Goal: Transaction & Acquisition: Purchase product/service

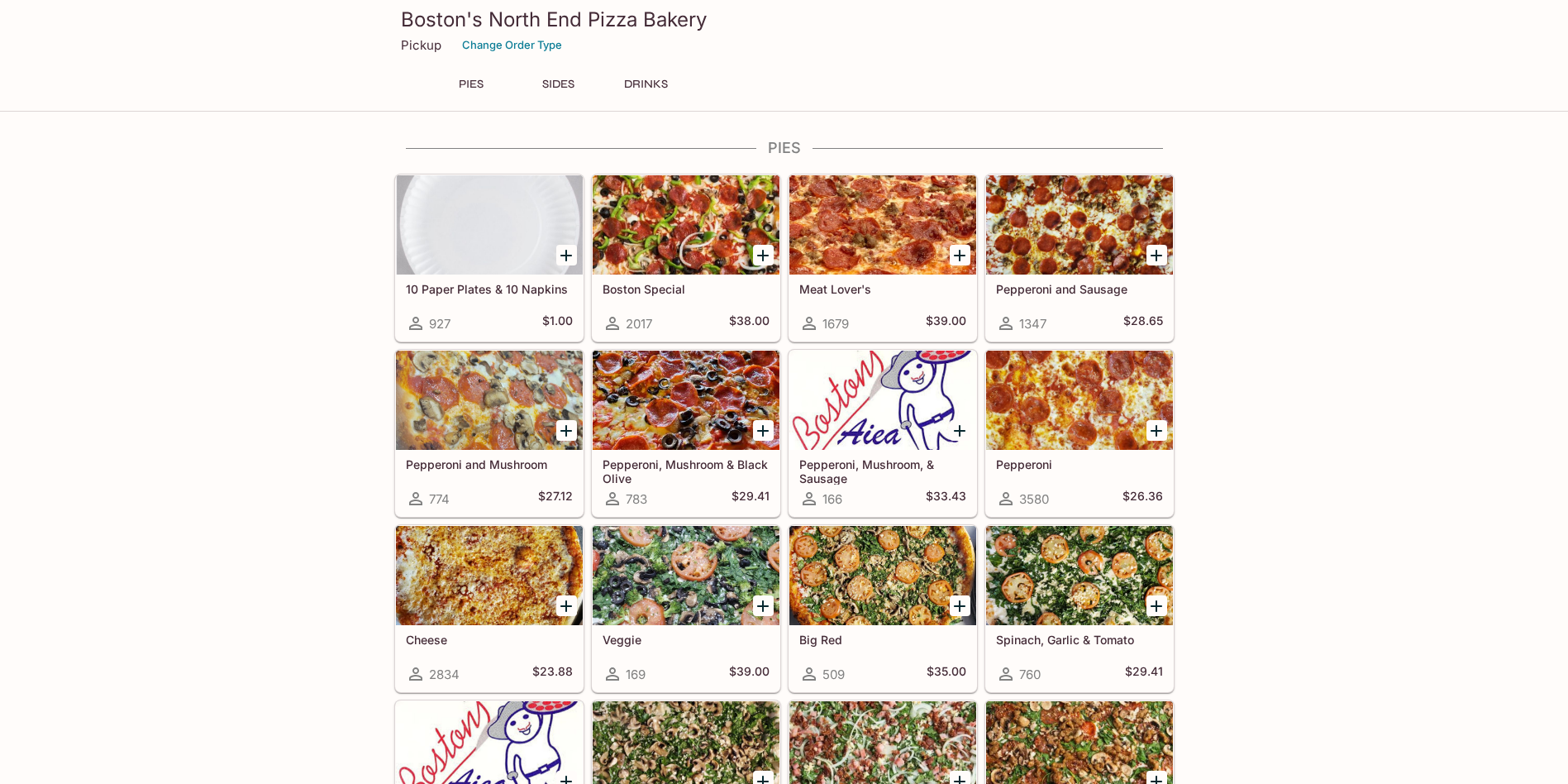
click at [1160, 430] on icon "Add Pepperoni" at bounding box center [1157, 431] width 12 height 12
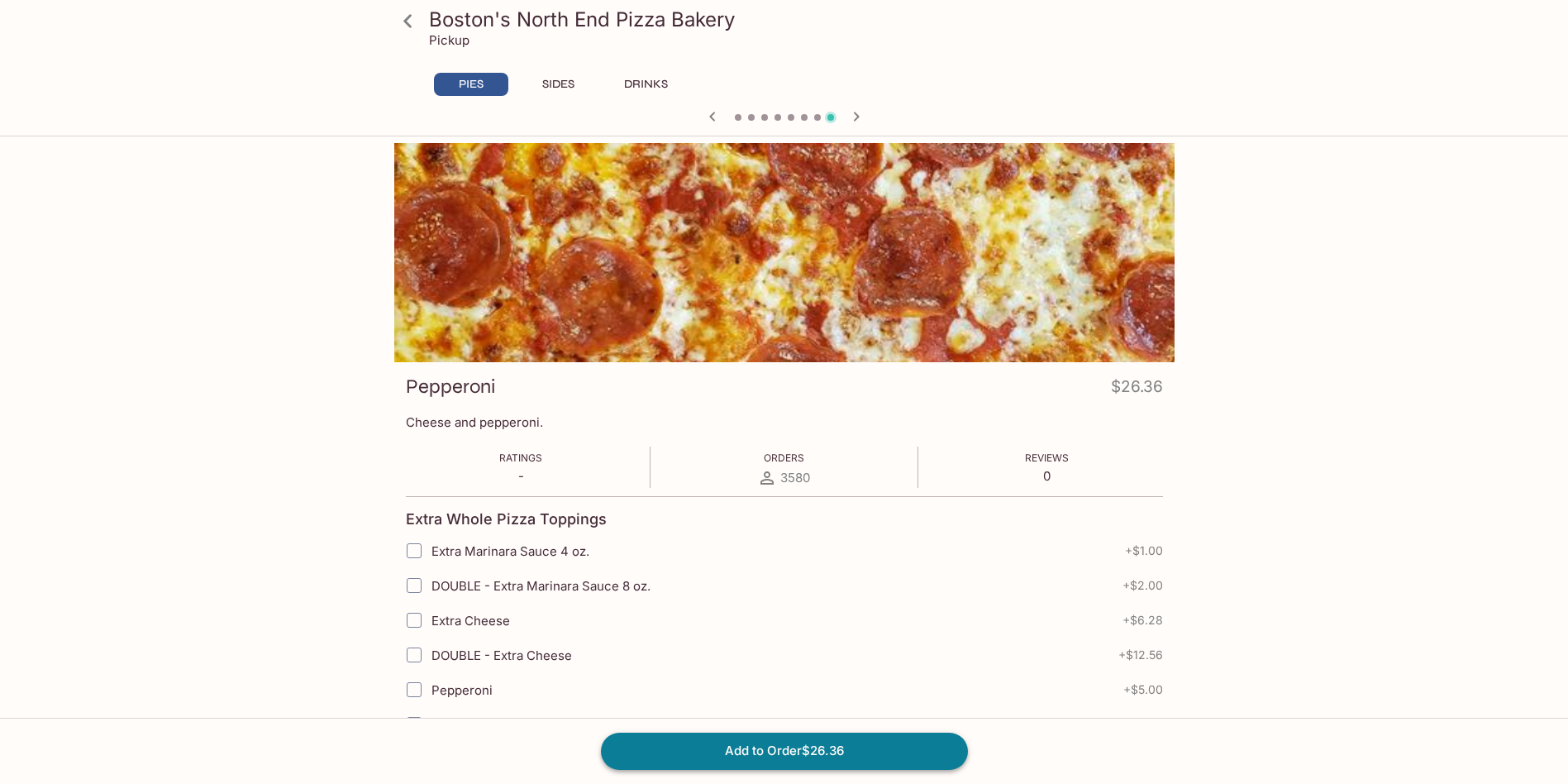
click at [798, 747] on button "Add to Order $26.36" at bounding box center [784, 751] width 367 height 36
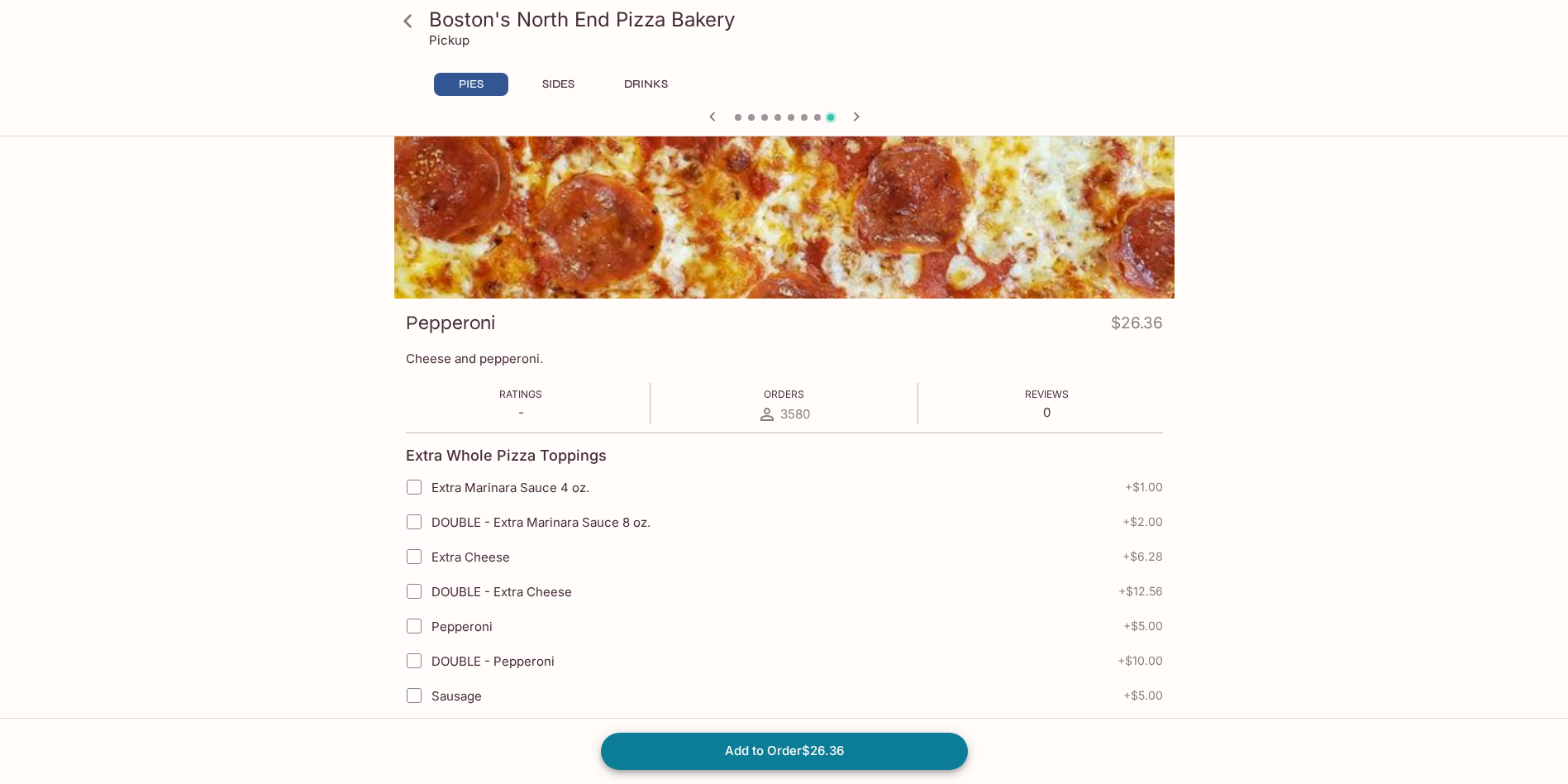
scroll to position [3608, 0]
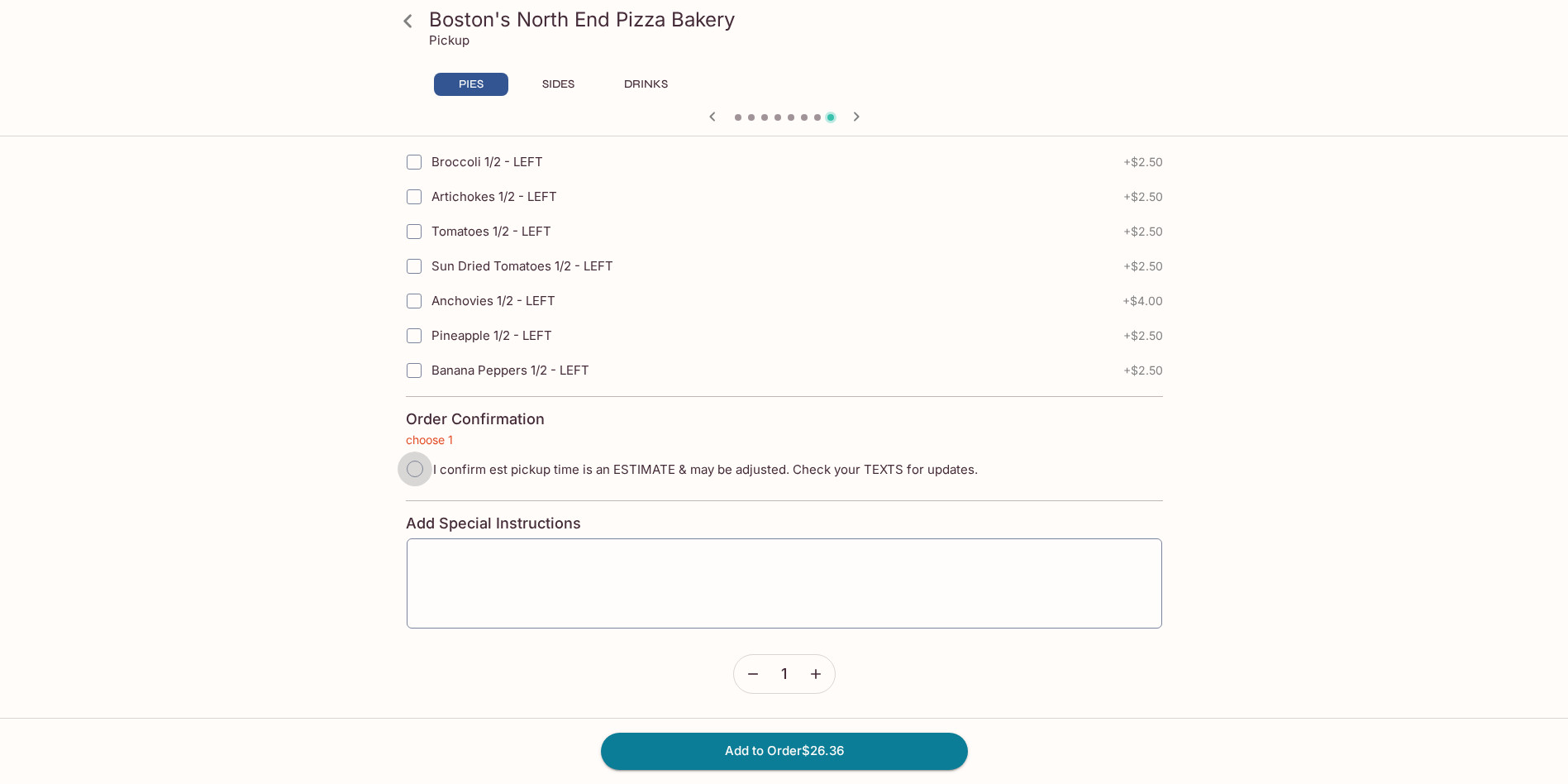
click at [408, 465] on input "I confirm est pickup time is an ESTIMATE & may be adjusted. Check your TEXTS fo…" at bounding box center [415, 469] width 35 height 35
radio input "true"
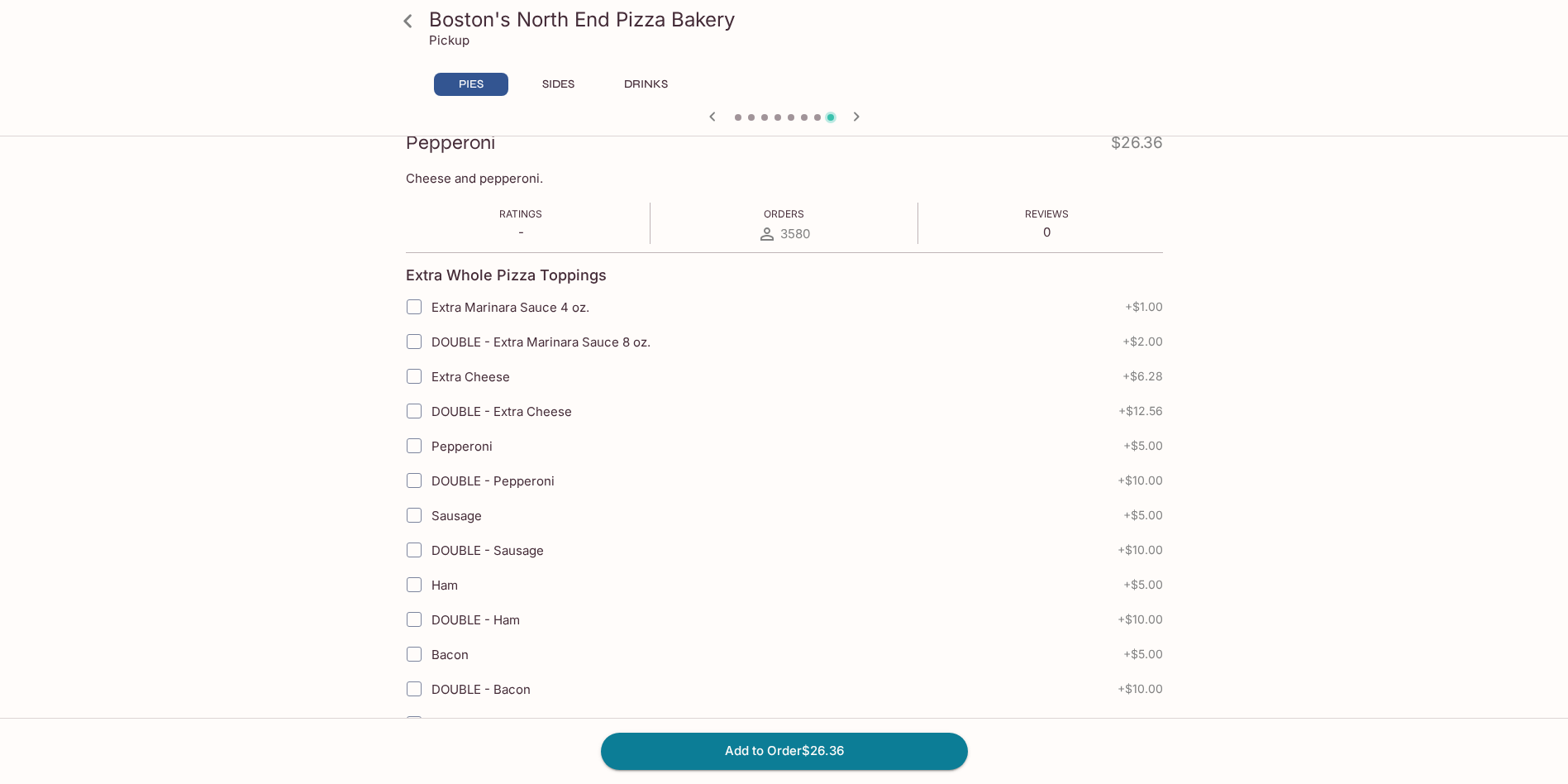
scroll to position [0, 0]
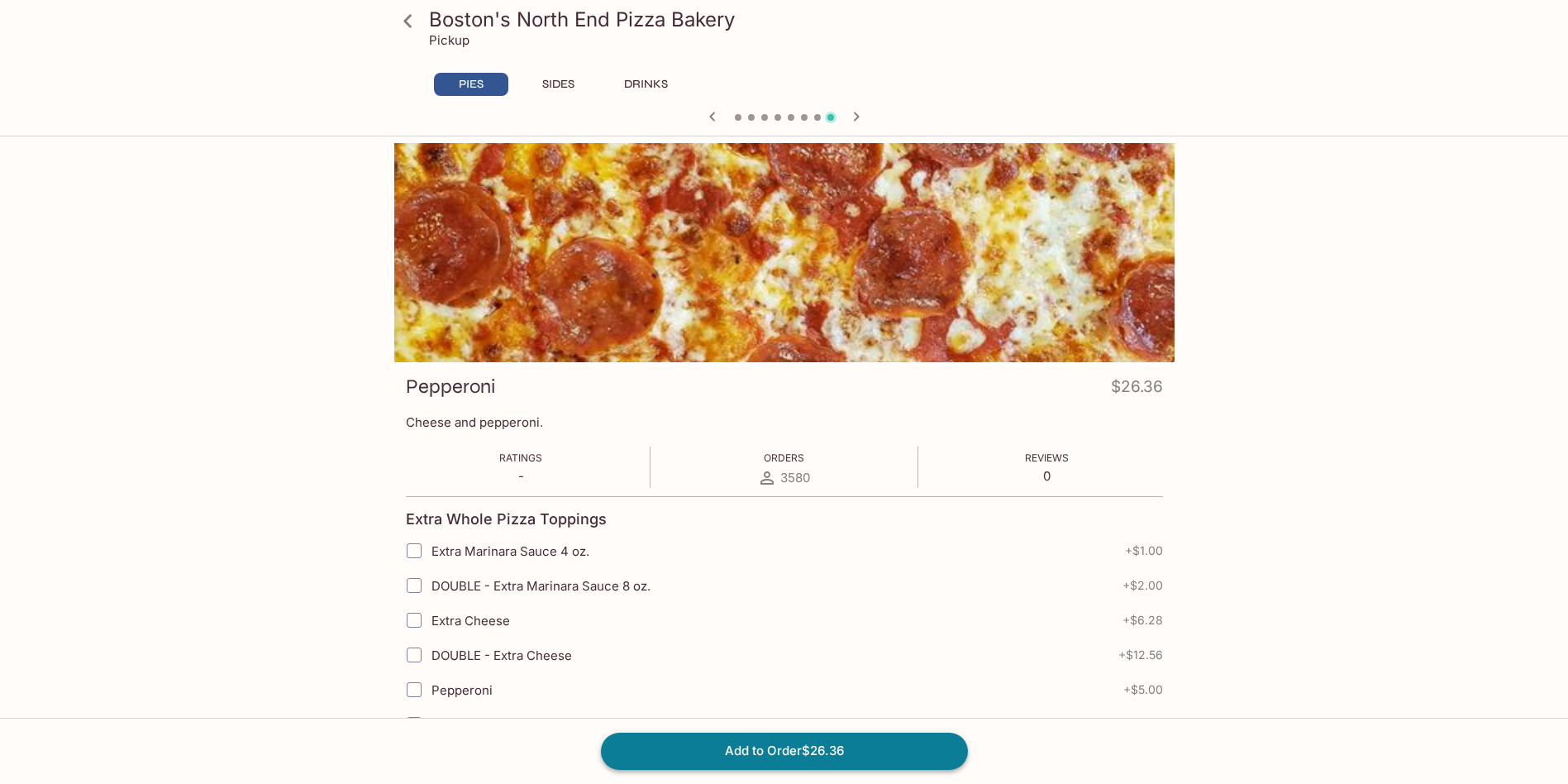
click at [837, 750] on button "Add to Order $26.36" at bounding box center [784, 751] width 367 height 36
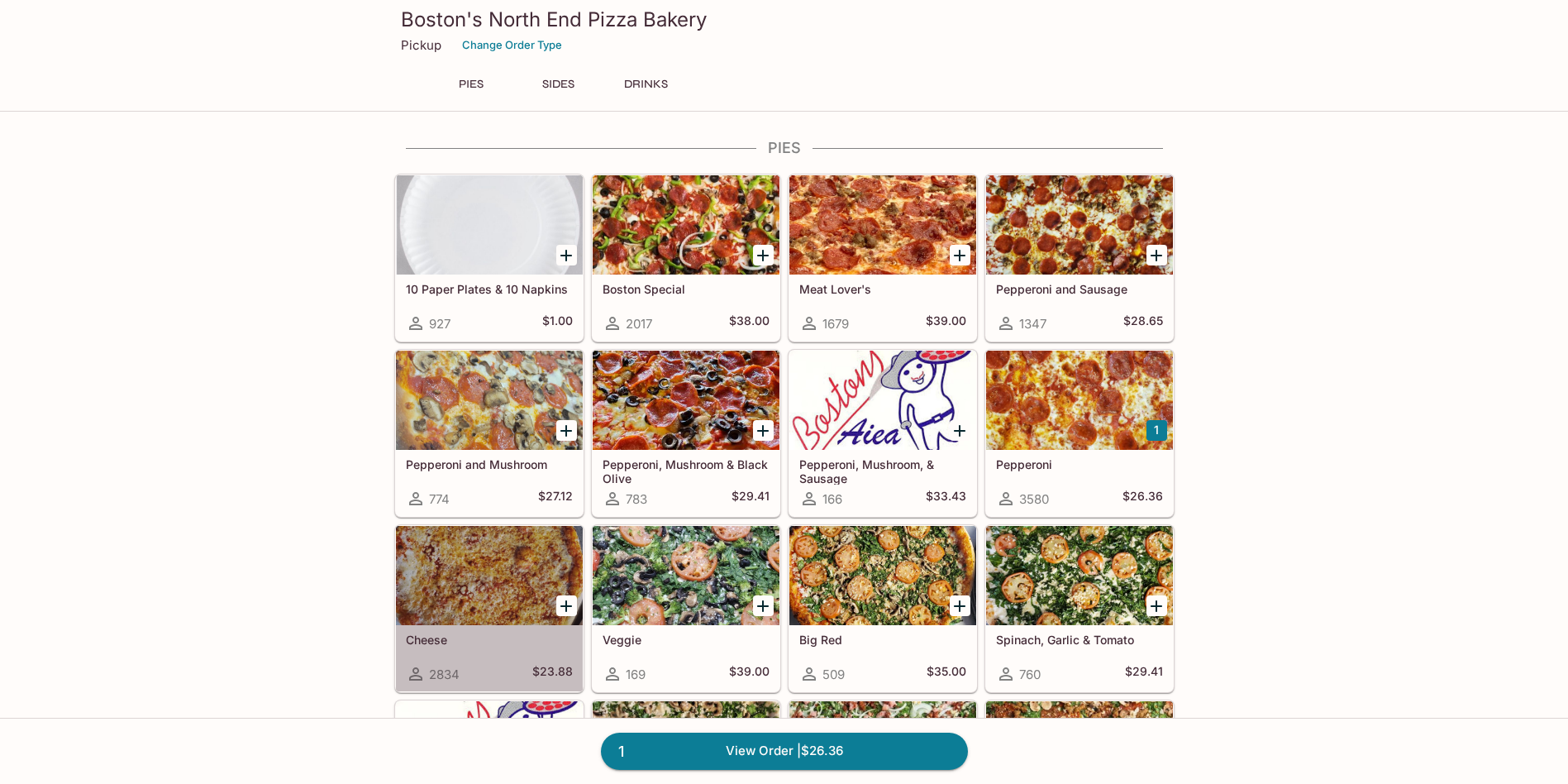
click at [500, 587] on div at bounding box center [489, 576] width 187 height 99
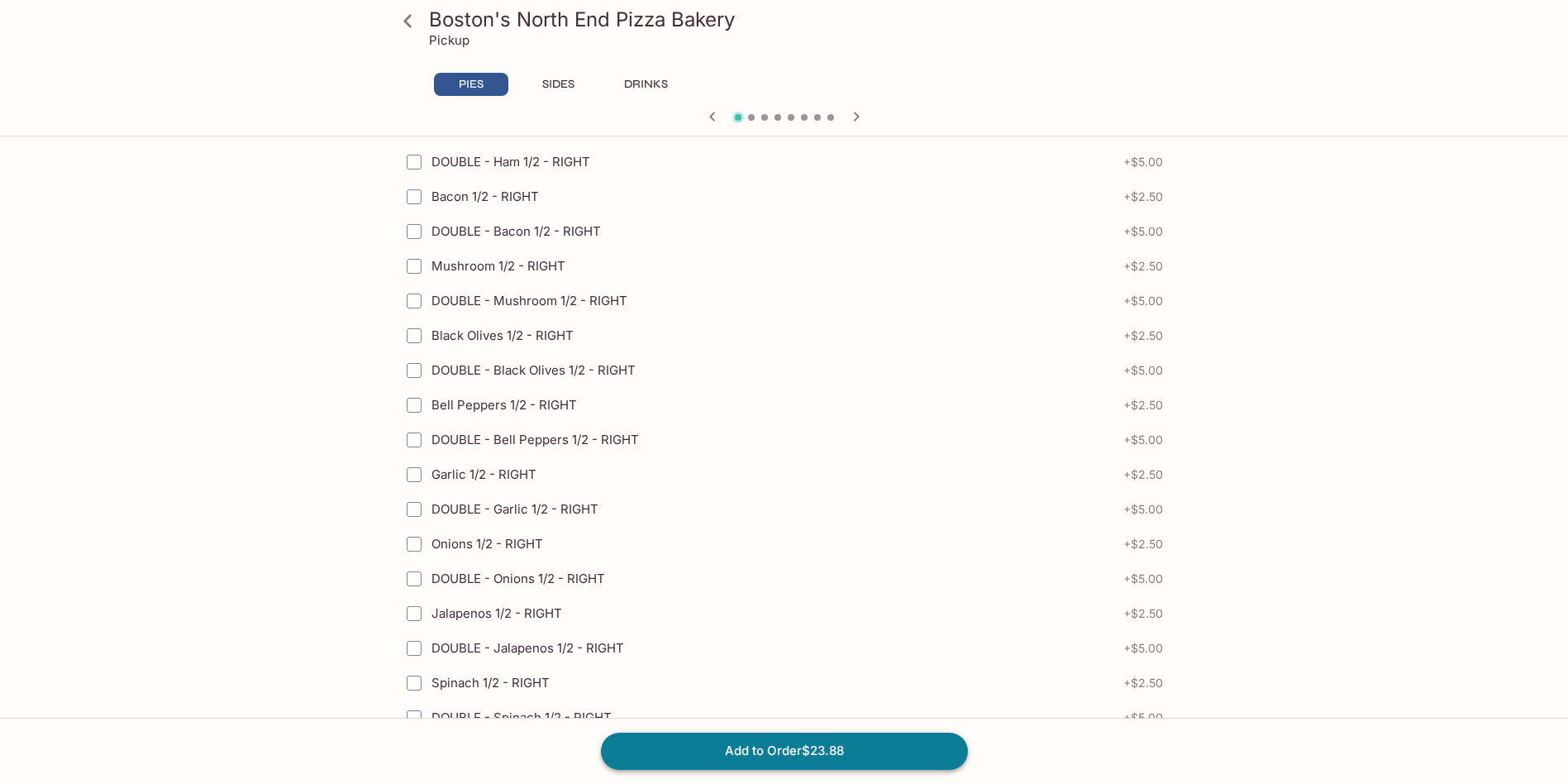
click at [809, 752] on button "Add to Order $23.88" at bounding box center [784, 751] width 367 height 36
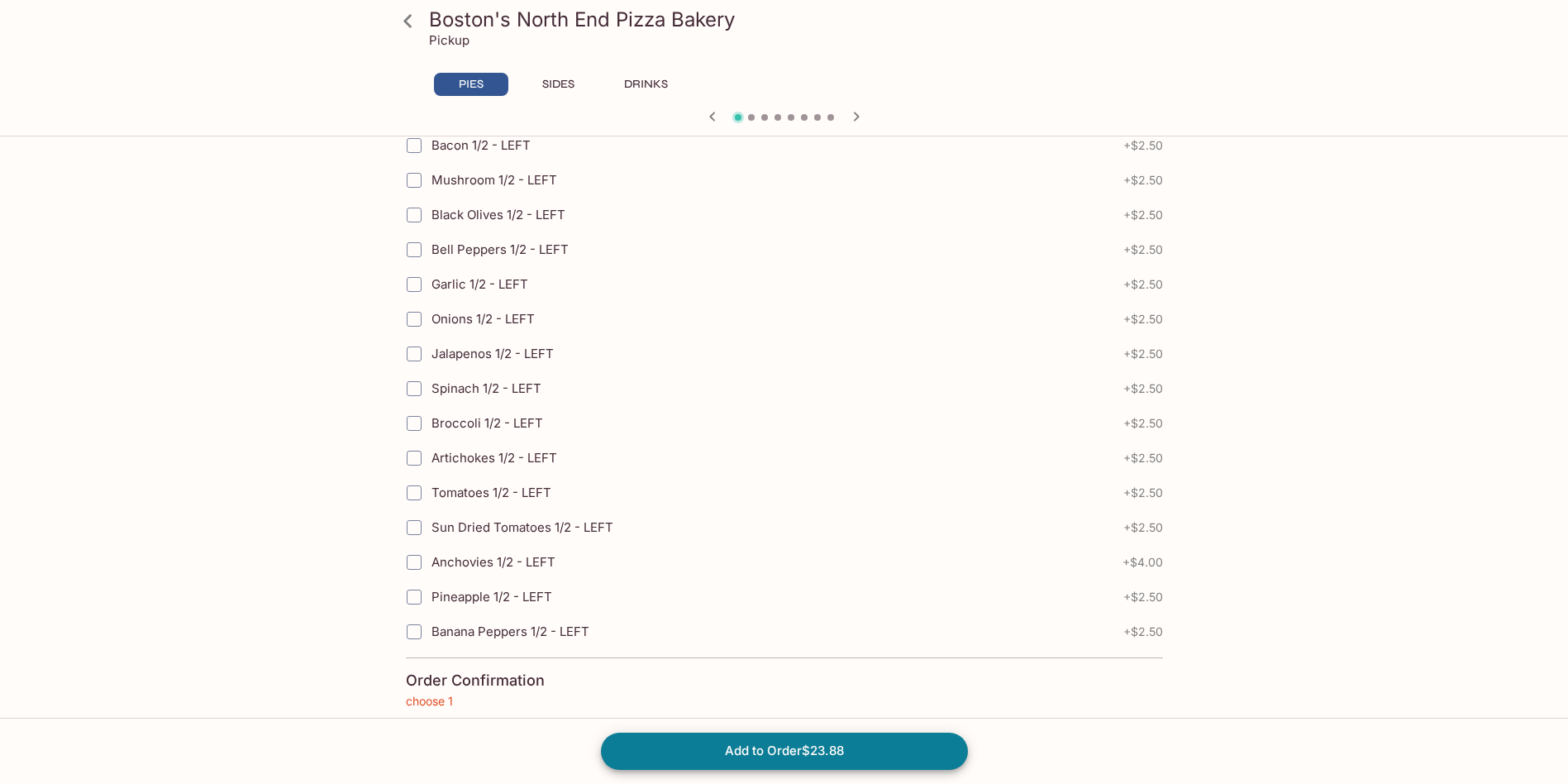
scroll to position [3608, 0]
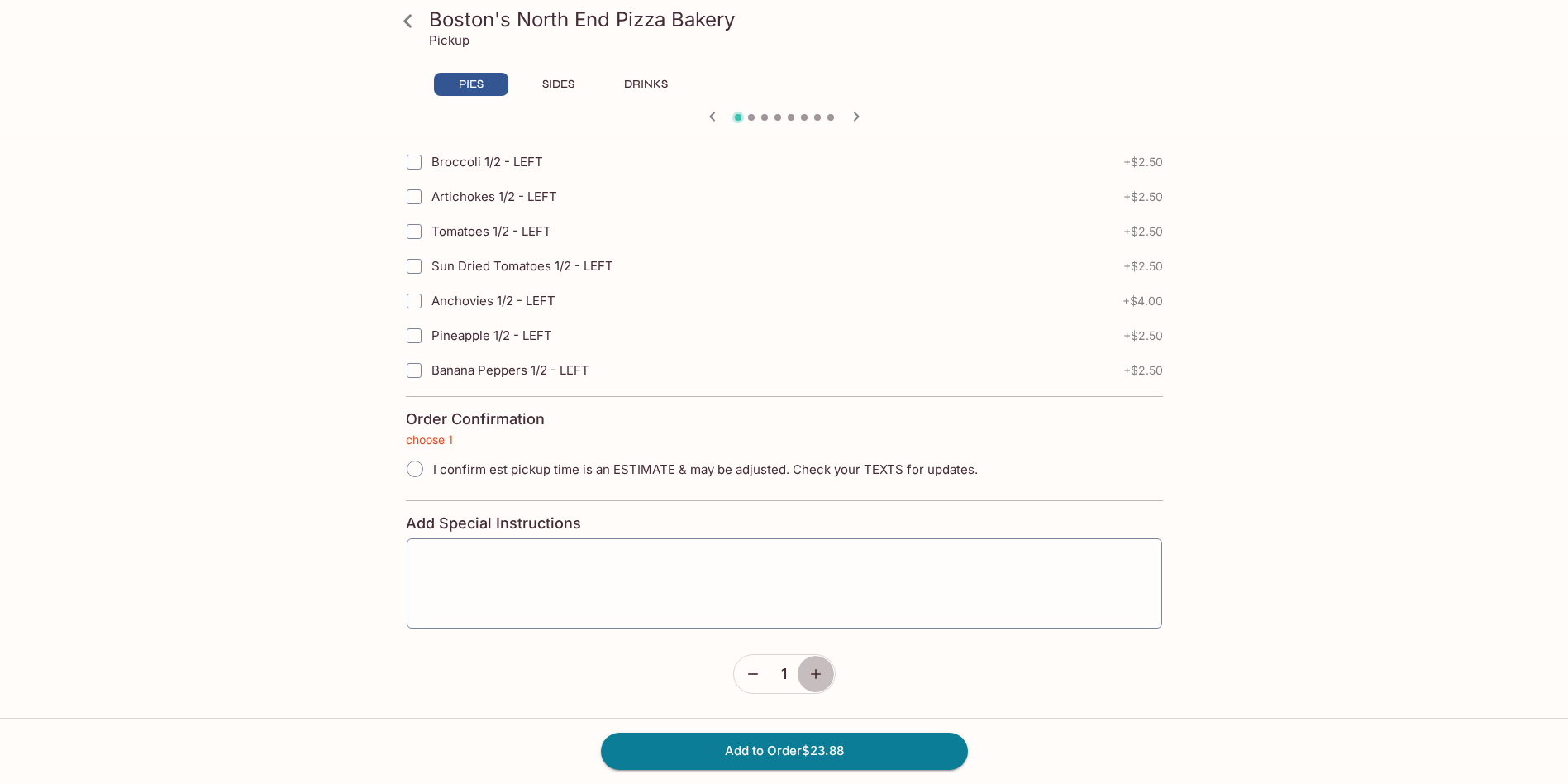
click at [809, 667] on icon "button" at bounding box center [816, 674] width 17 height 17
click at [420, 469] on input "I confirm est pickup time is an ESTIMATE & may be adjusted. Check your TEXTS fo…" at bounding box center [415, 469] width 35 height 35
radio input "true"
click at [784, 771] on div "Add to Order $47.76" at bounding box center [784, 751] width 1568 height 66
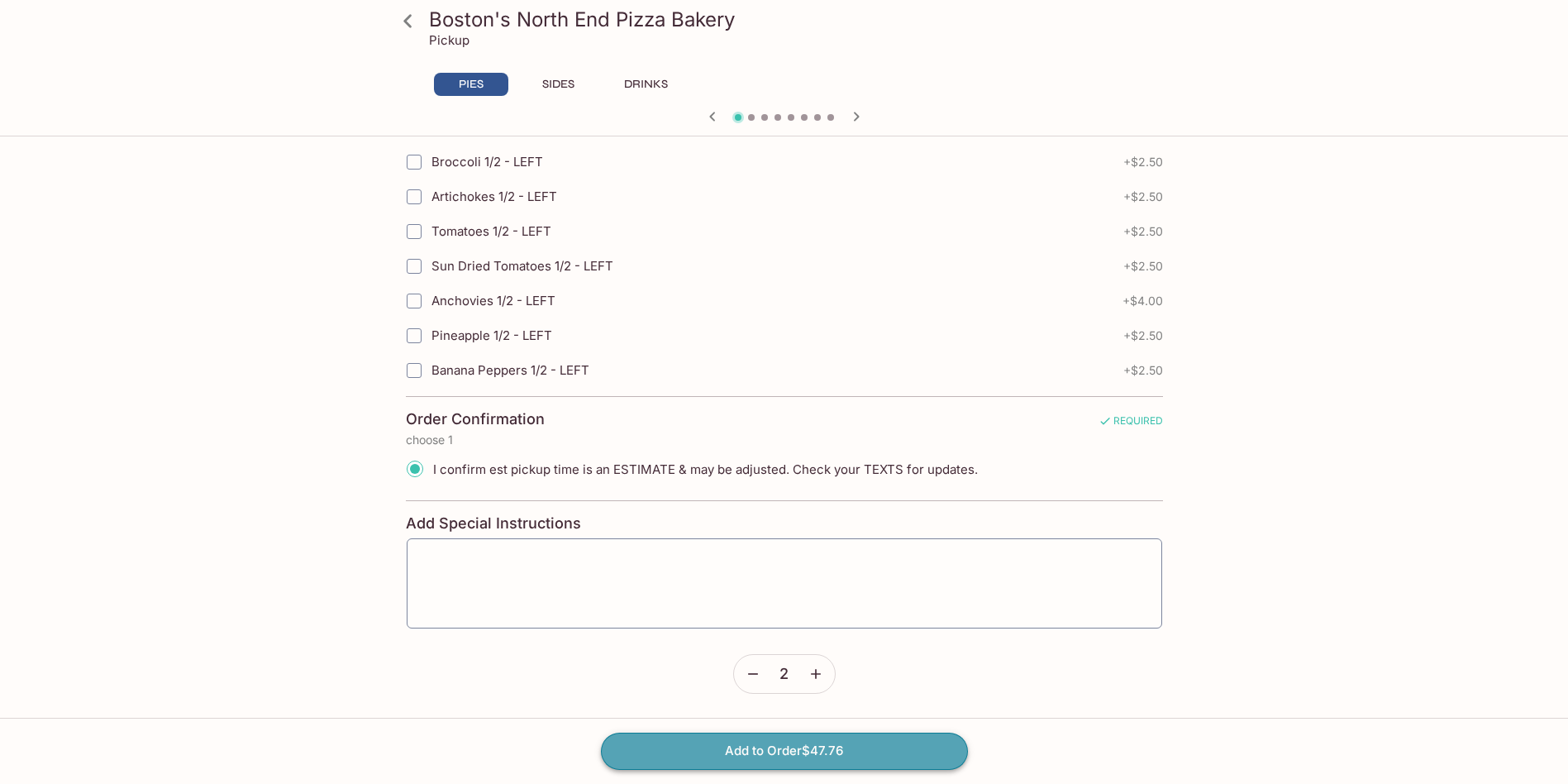
click at [798, 751] on button "Add to Order $47.76" at bounding box center [784, 751] width 367 height 36
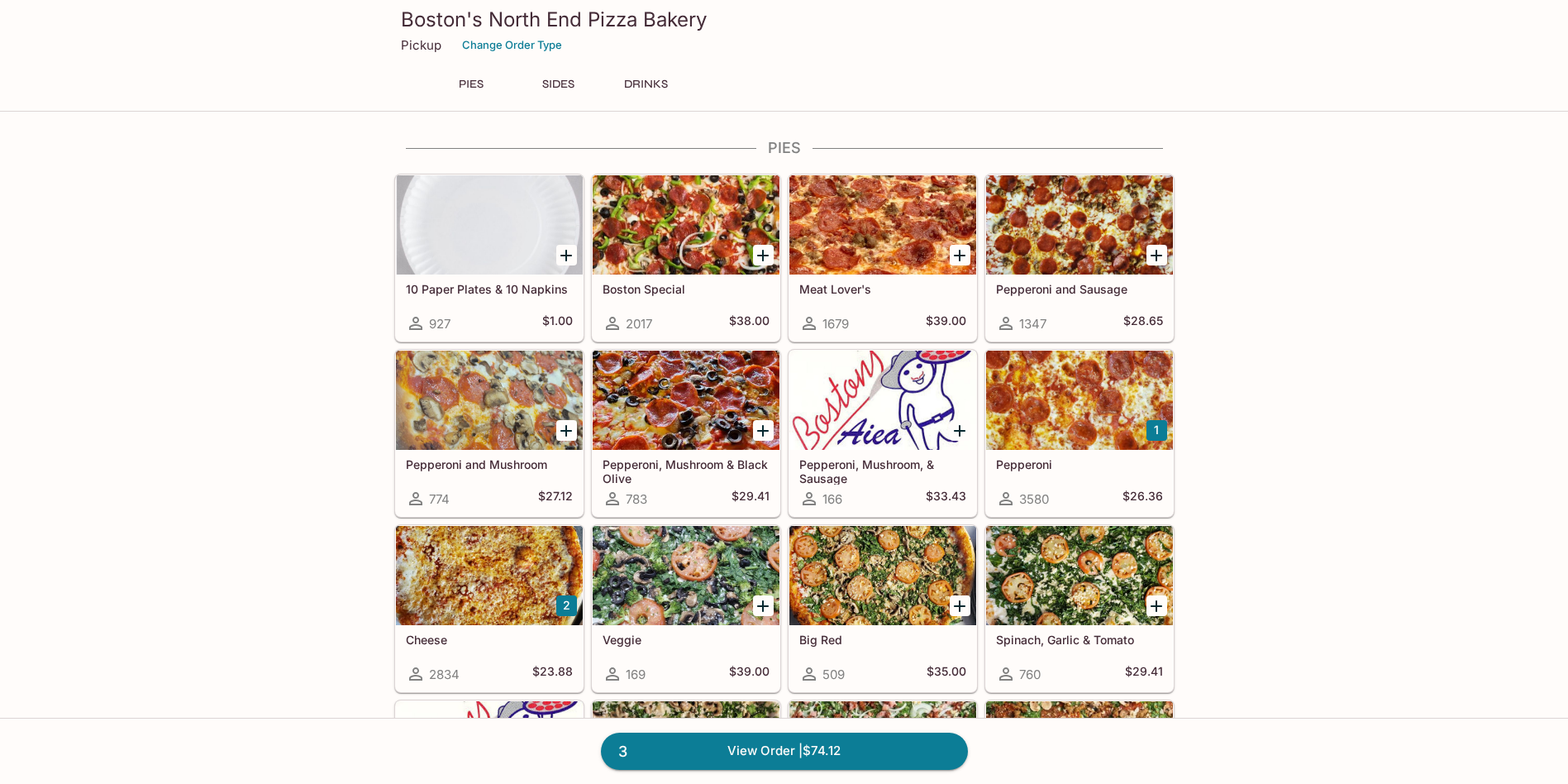
scroll to position [1166, 0]
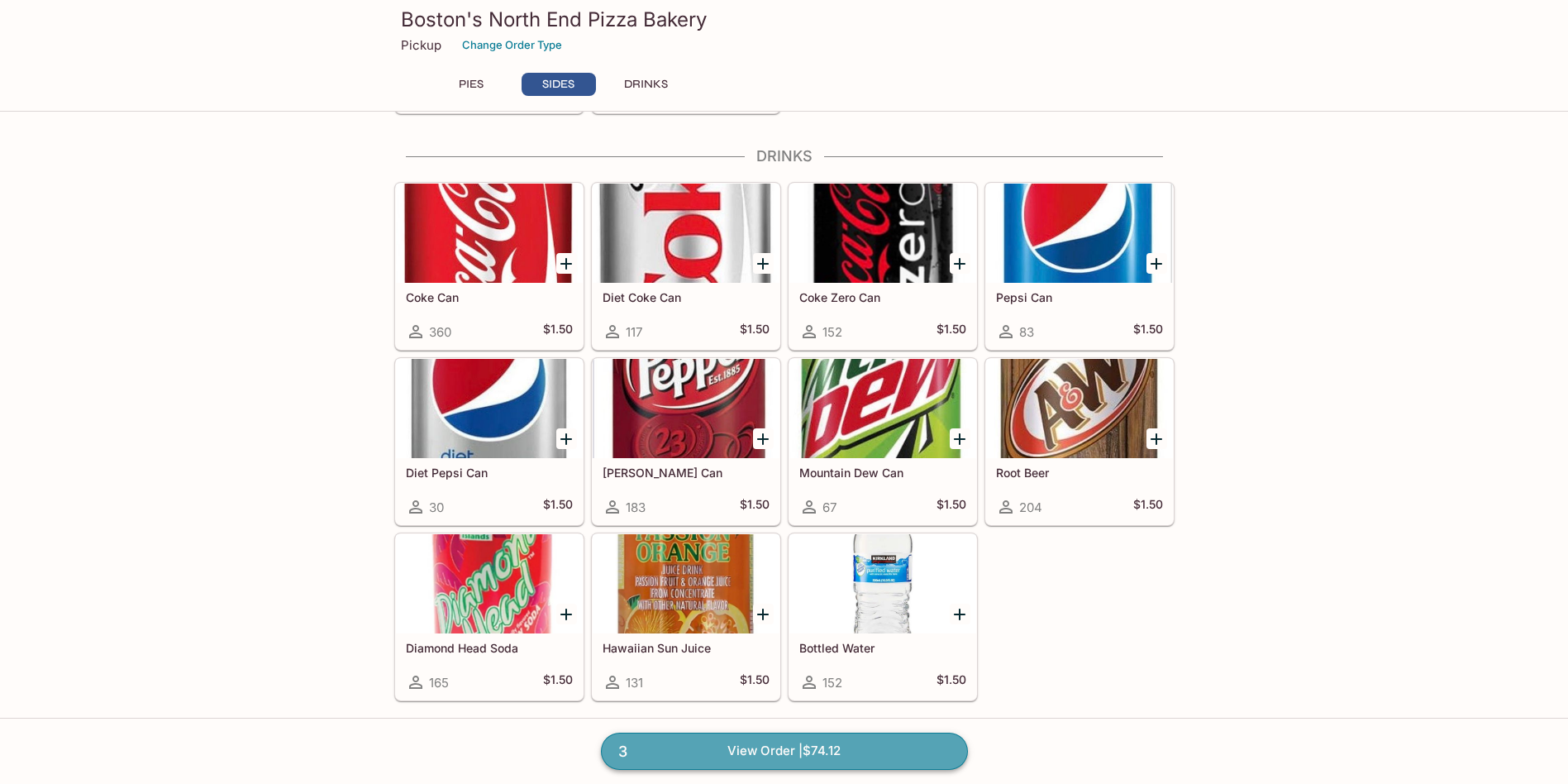
click at [790, 737] on link "3 View Order | $74.12" at bounding box center [784, 751] width 367 height 36
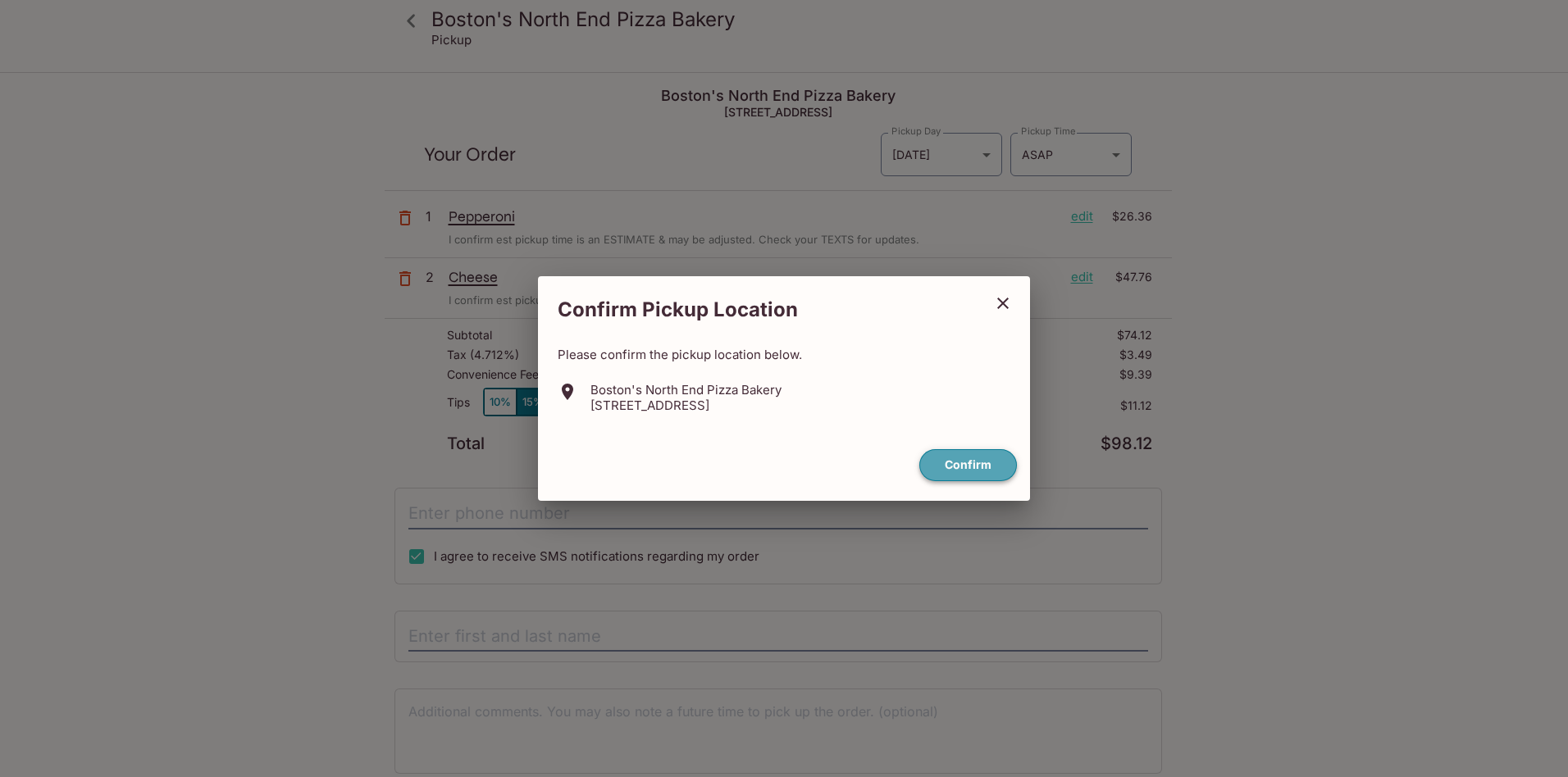
click at [978, 464] on button "Confirm" at bounding box center [968, 465] width 98 height 32
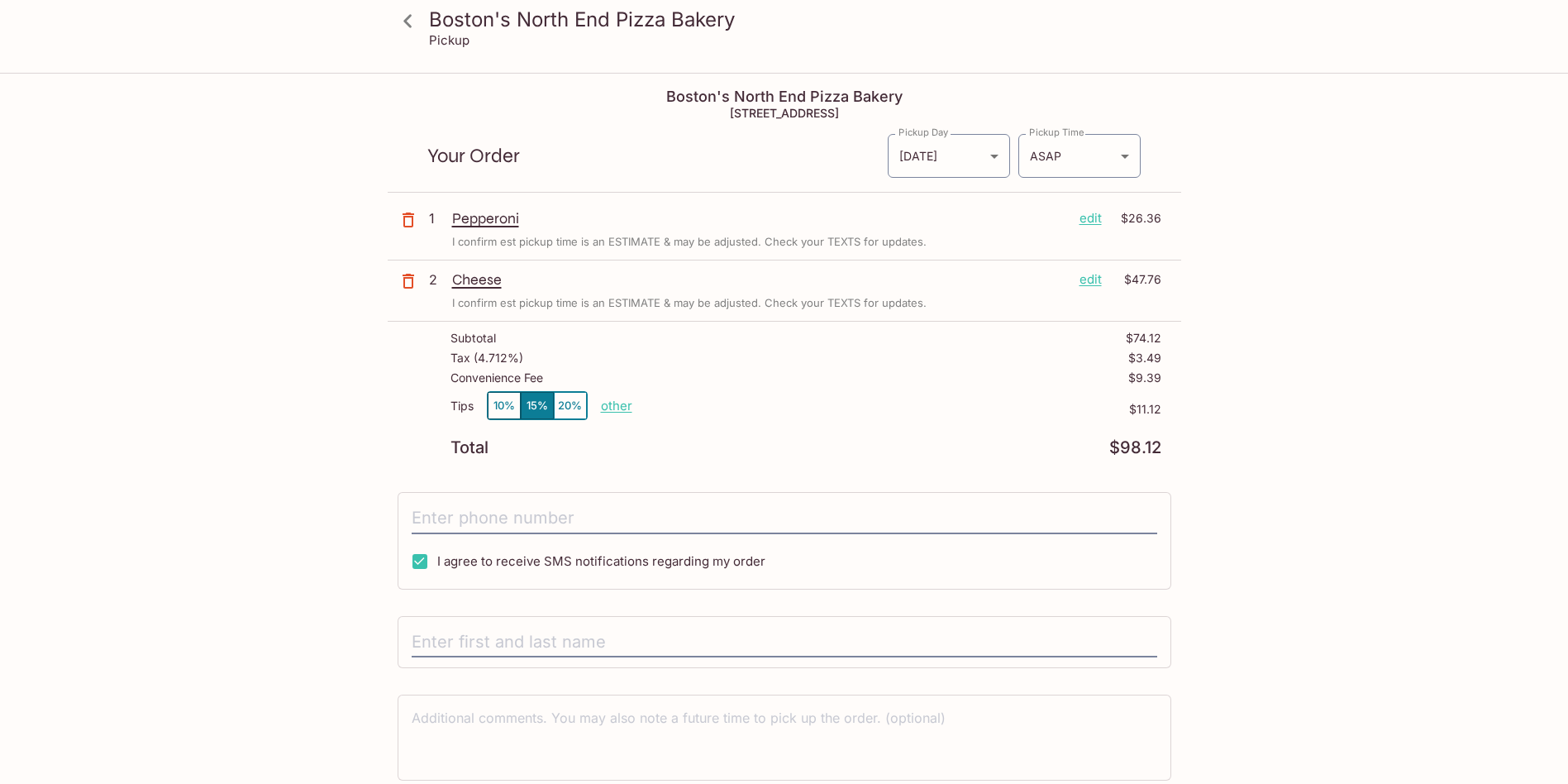
click at [1088, 217] on p "edit" at bounding box center [1090, 218] width 22 height 19
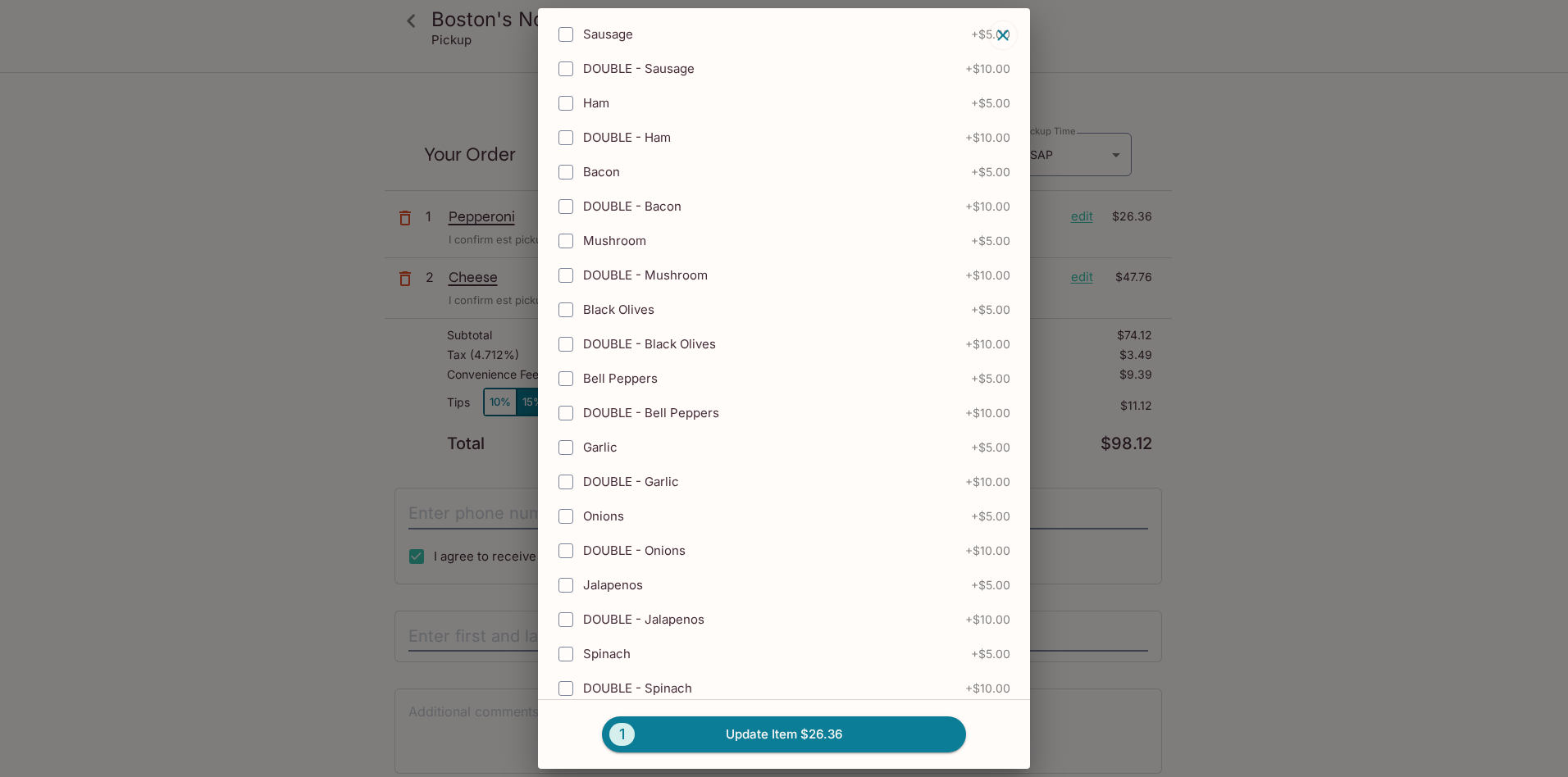
scroll to position [235, 0]
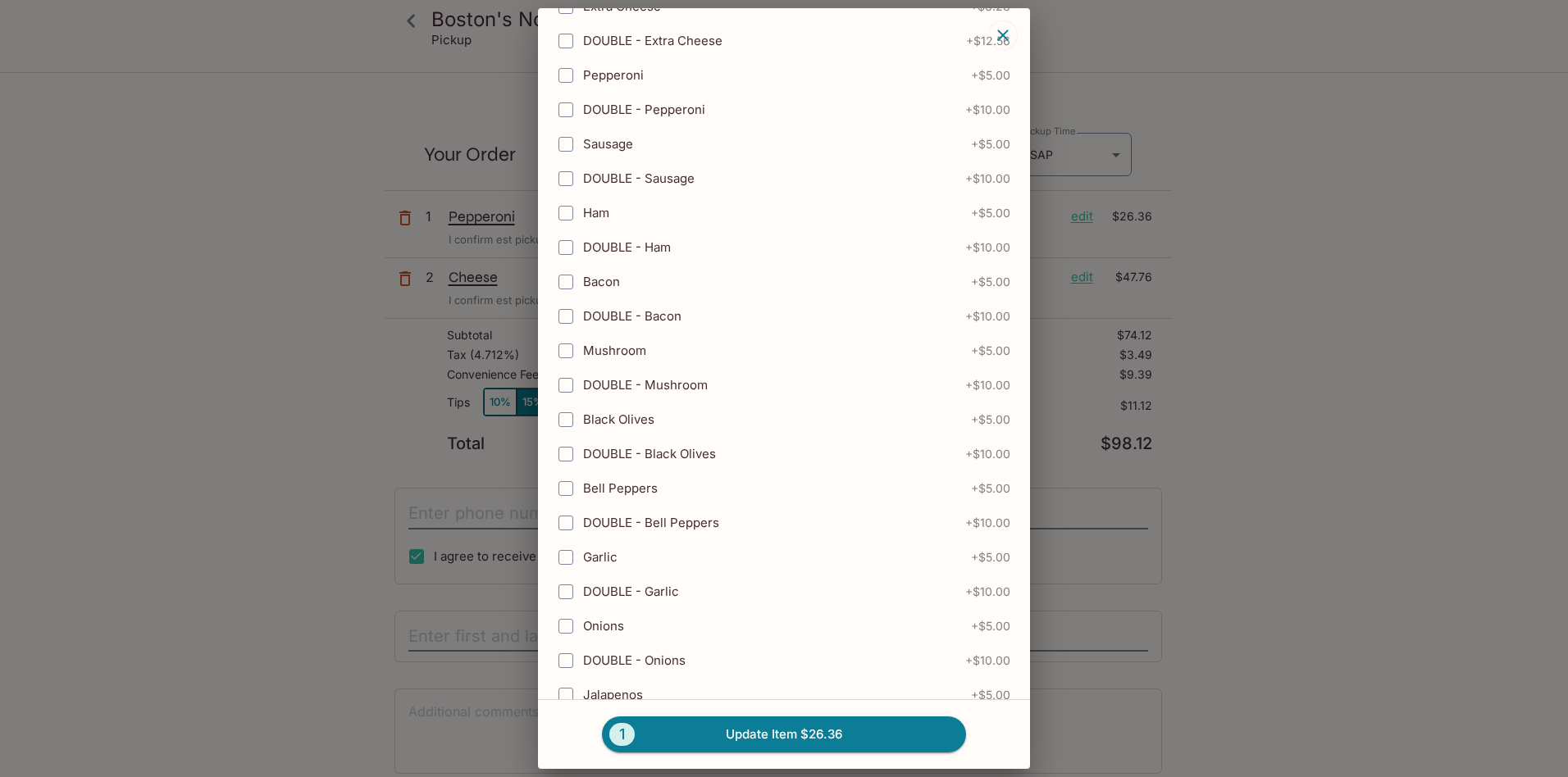
click at [1042, 95] on div "Pepperoni $26.36 3580 Cheese and pepperoni. Extra Whole Pizza Toppings Extra Ma…" at bounding box center [784, 388] width 1568 height 777
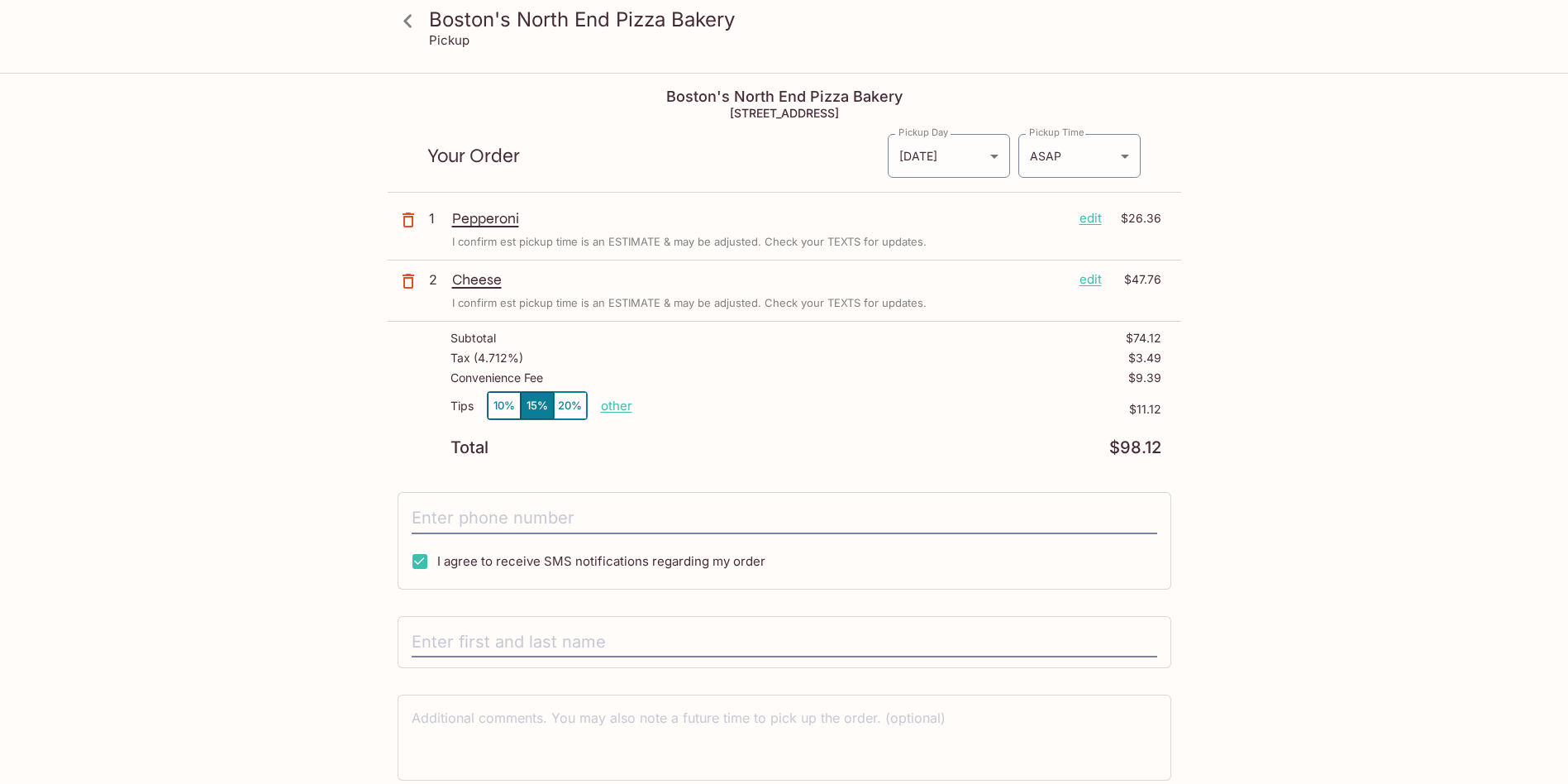
click at [1093, 220] on p "edit" at bounding box center [1090, 218] width 22 height 19
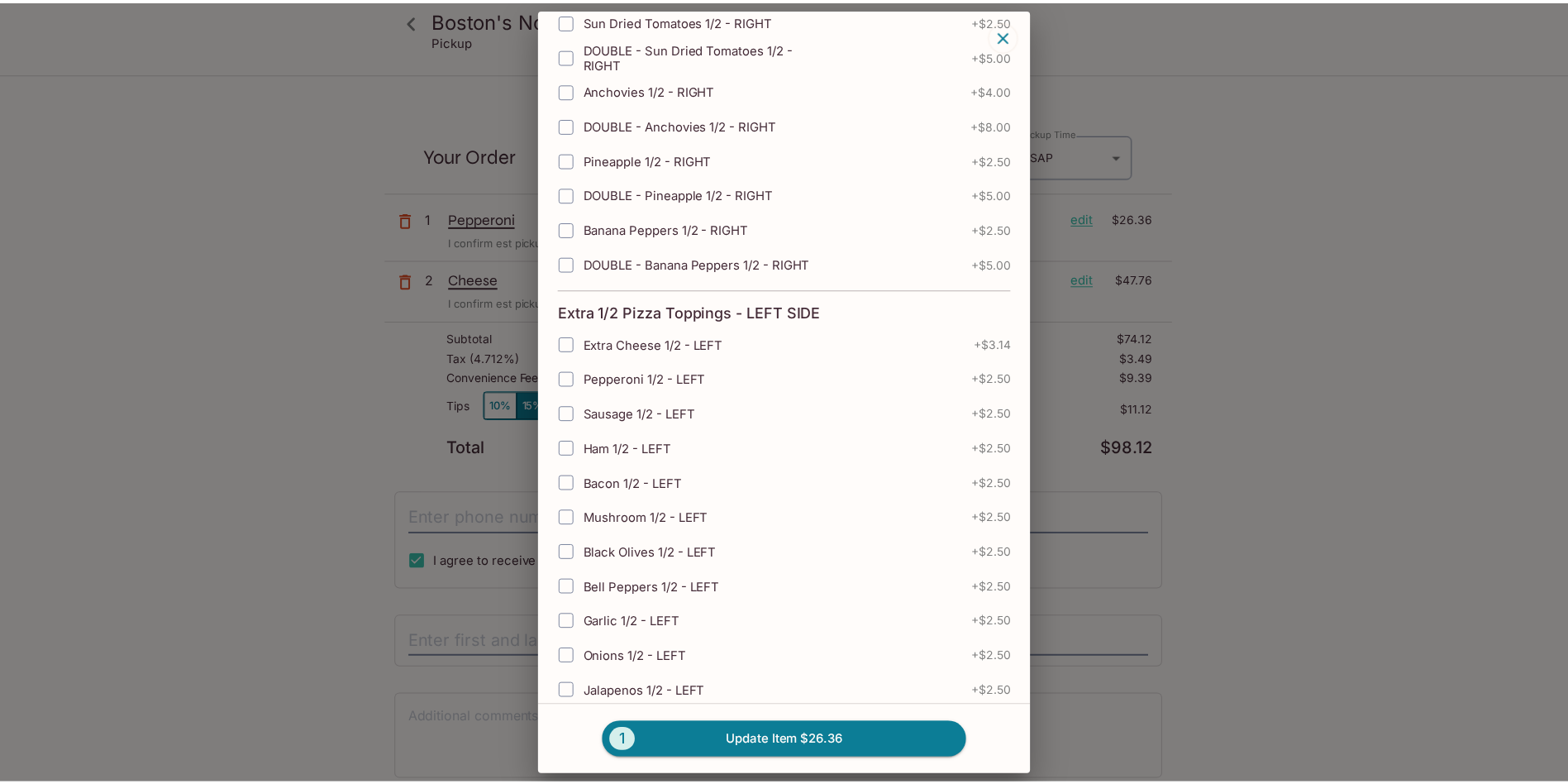
scroll to position [3310, 0]
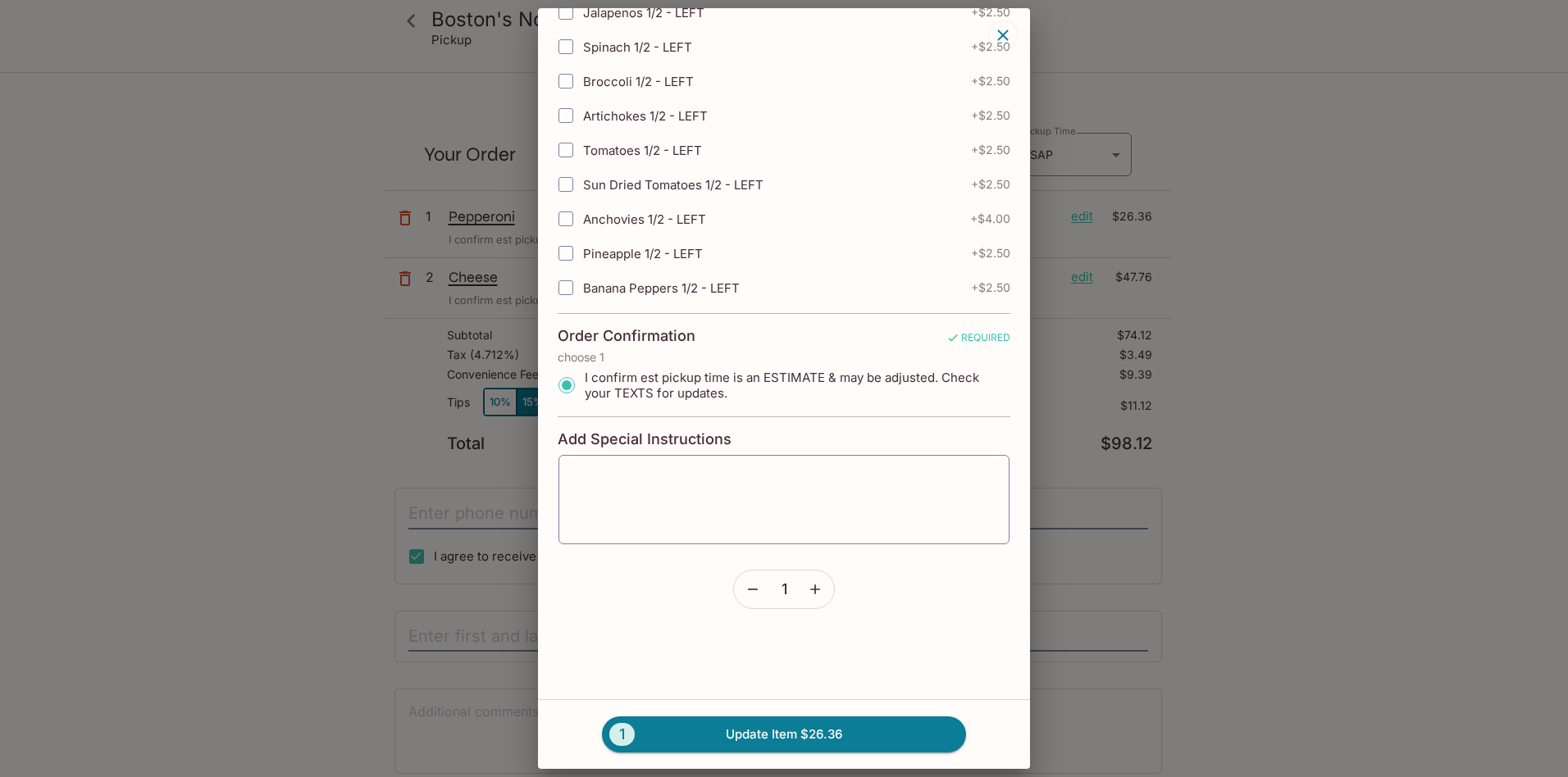
click at [820, 603] on button "button" at bounding box center [815, 589] width 38 height 38
click at [815, 729] on button "2 Update Item $52.72" at bounding box center [784, 734] width 364 height 36
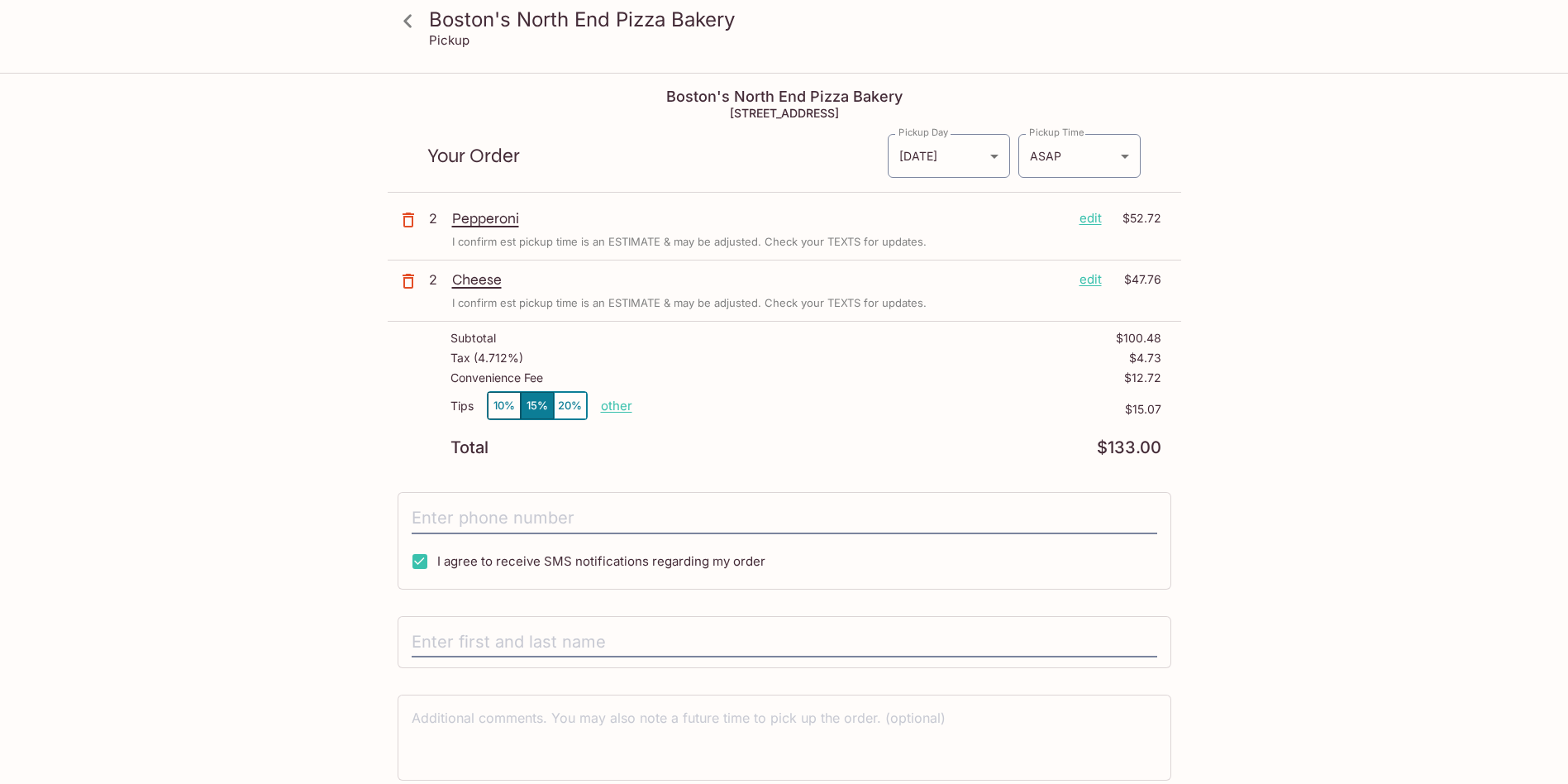
click at [499, 404] on button "10%" at bounding box center [505, 406] width 33 height 27
click at [534, 408] on button "15%" at bounding box center [537, 406] width 33 height 27
click at [516, 516] on input "tel" at bounding box center [784, 519] width 746 height 31
click at [420, 560] on input "I agree to receive SMS notifications regarding my order" at bounding box center [420, 562] width 33 height 33
checkbox input "false"
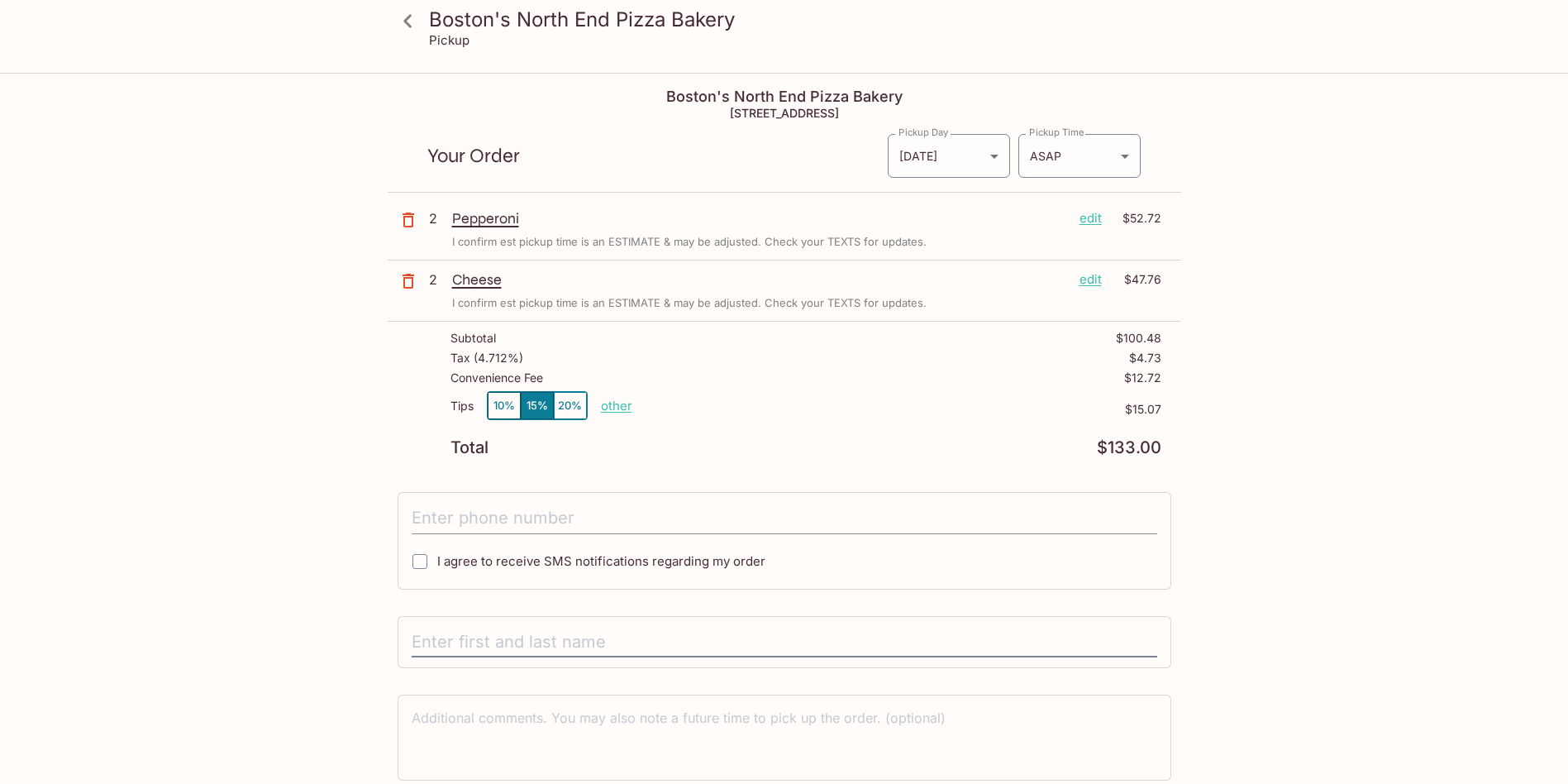
click at [462, 525] on input "tel" at bounding box center [784, 519] width 746 height 31
type input "91441342112"
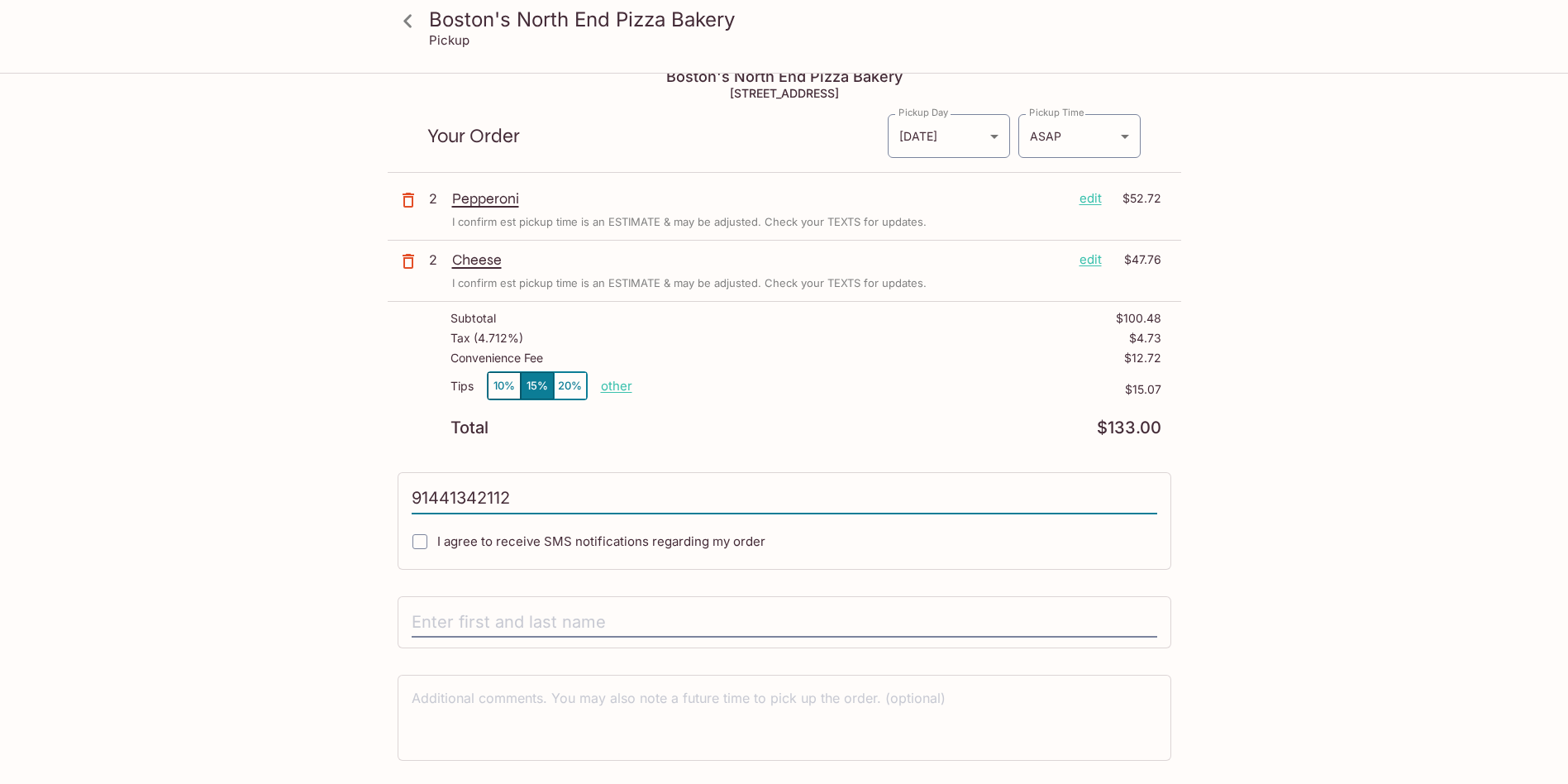
scroll to position [74, 0]
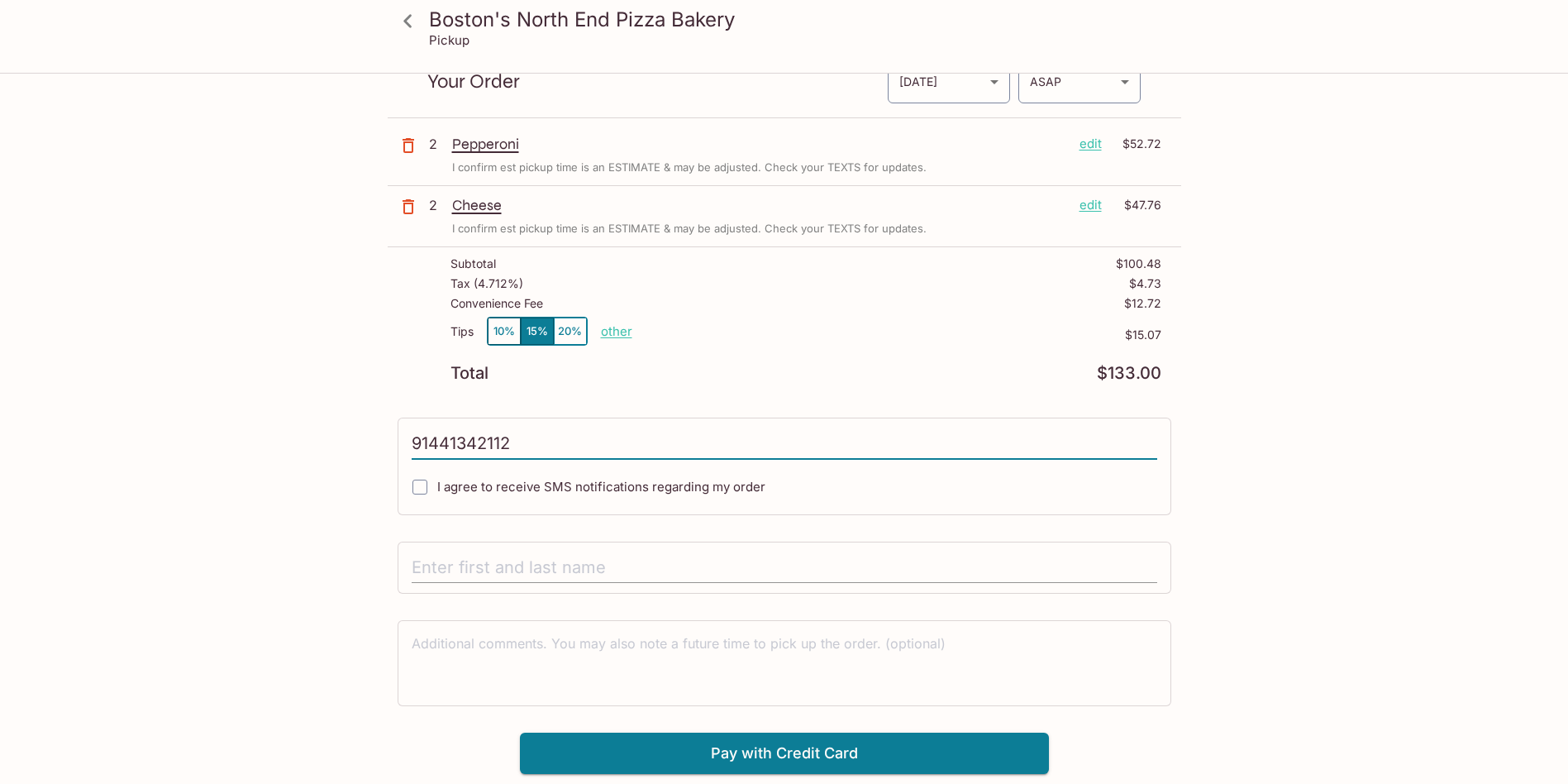
click at [638, 581] on input "text" at bounding box center [784, 568] width 746 height 31
type input "[PERSON_NAME] caste"
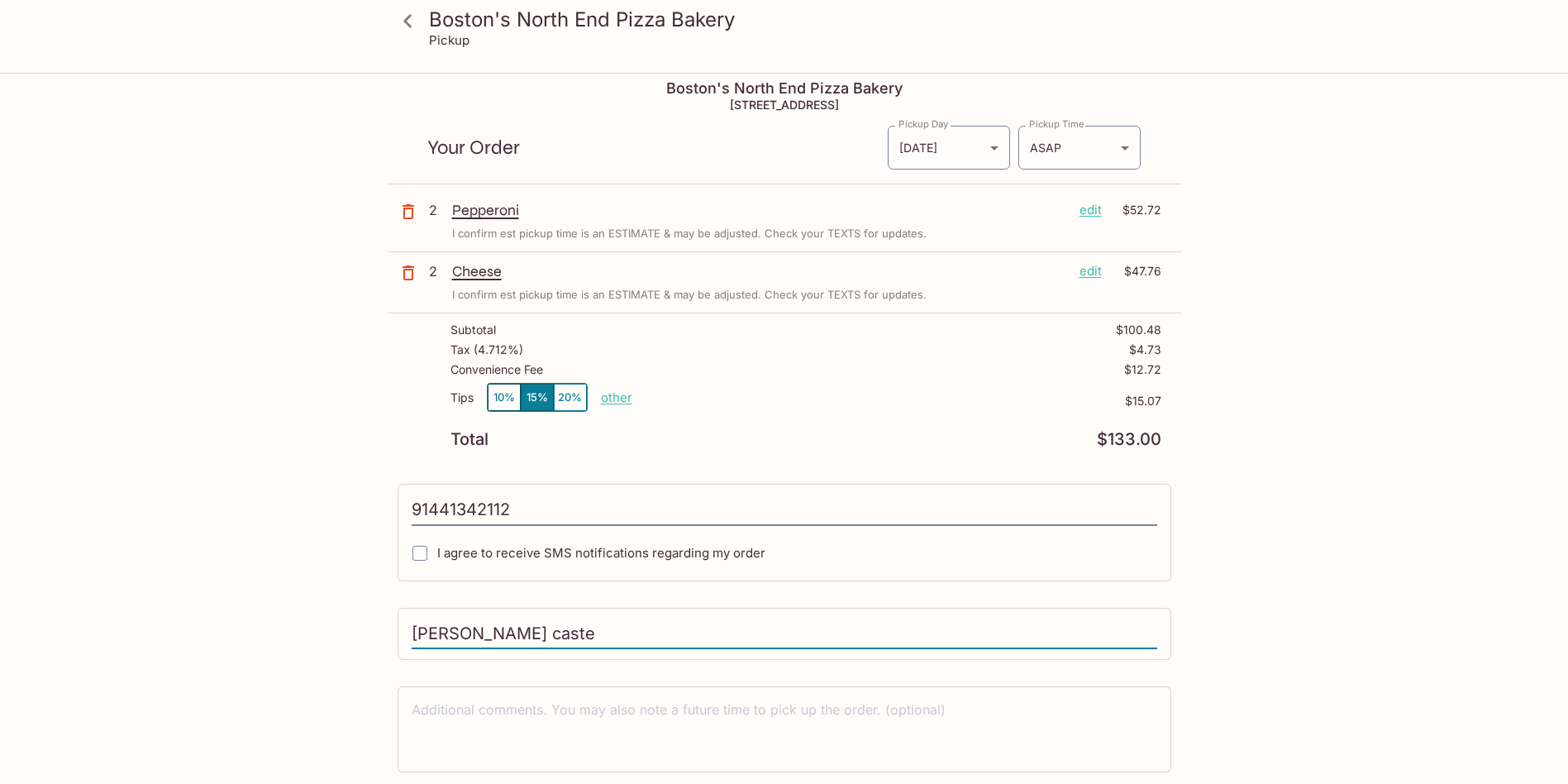
scroll to position [0, 0]
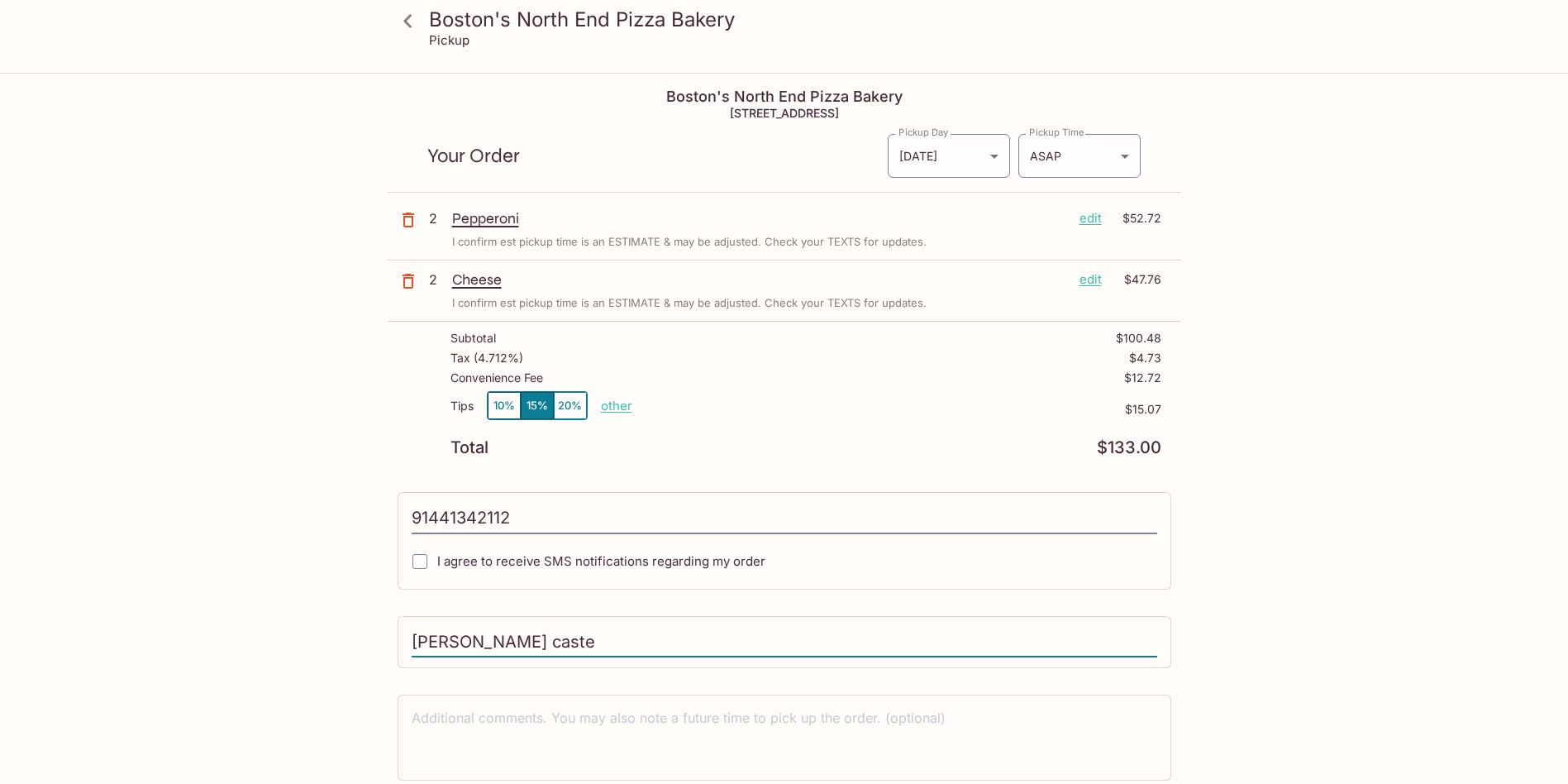
click at [416, 32] on icon at bounding box center [408, 21] width 29 height 29
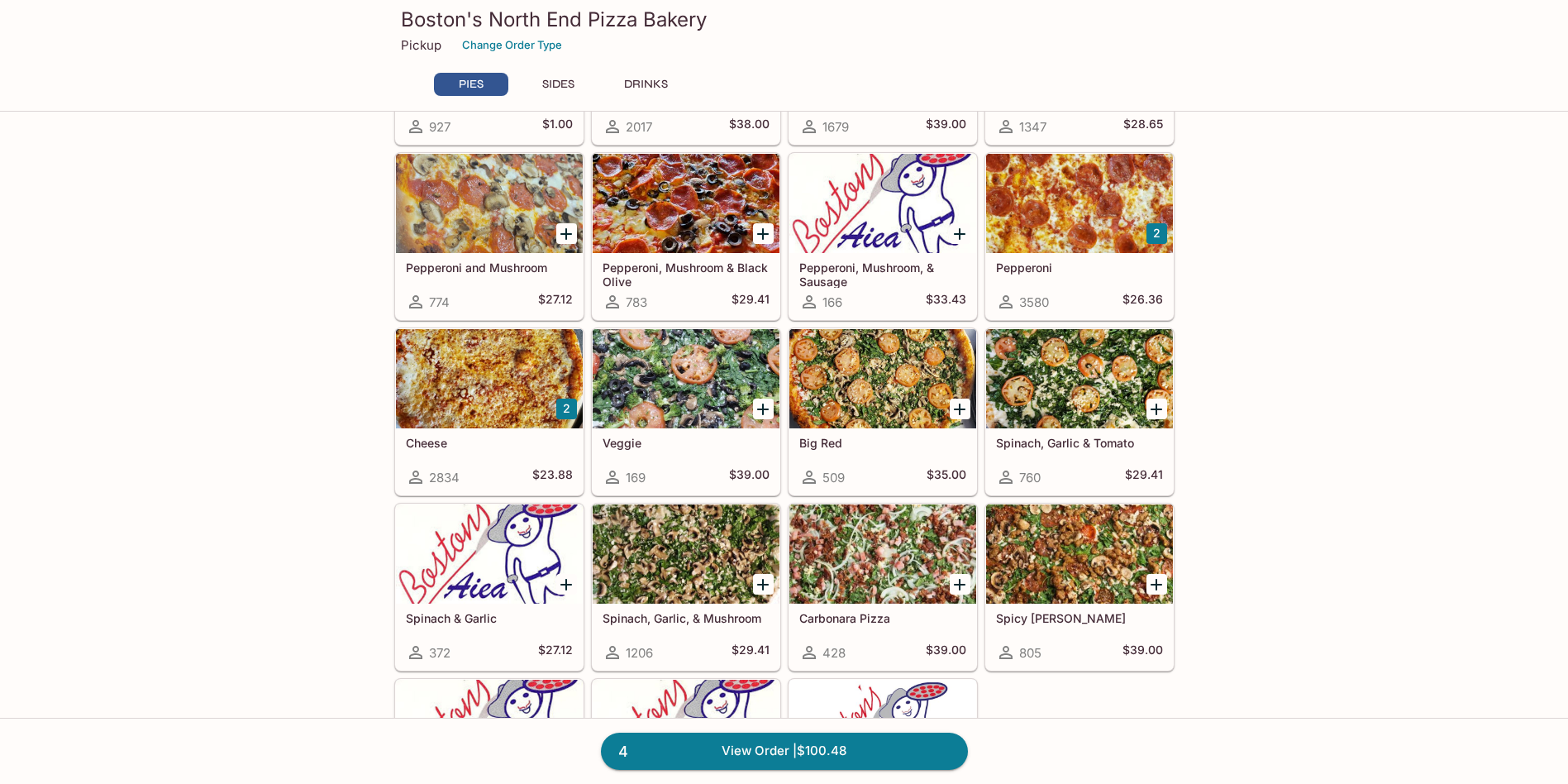
scroll to position [199, 0]
